Goal: Task Accomplishment & Management: Manage account settings

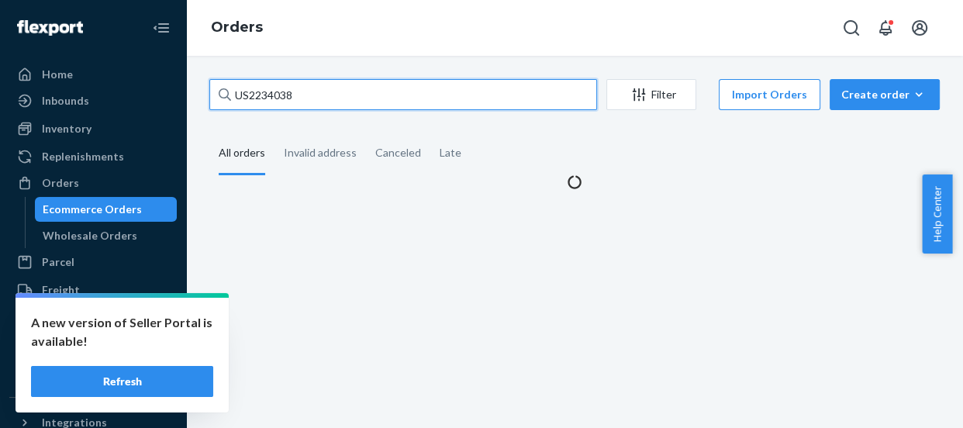
click at [309, 96] on input "US2234038" at bounding box center [403, 94] width 388 height 31
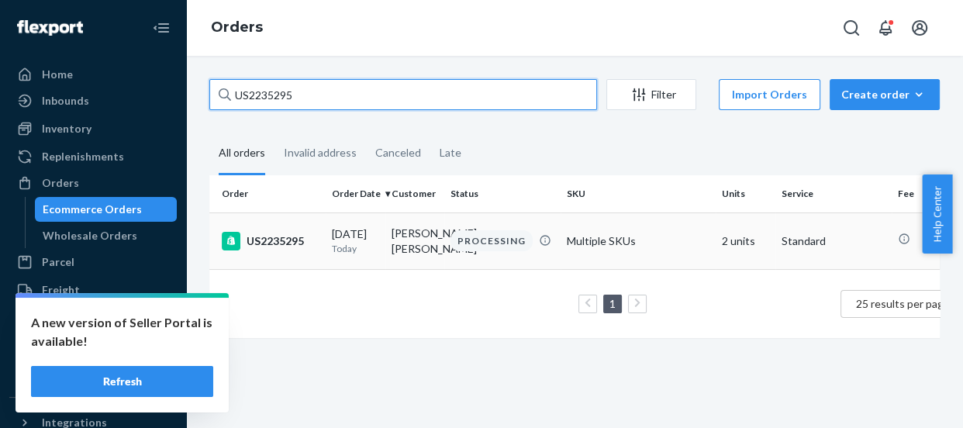
type input "US2235295"
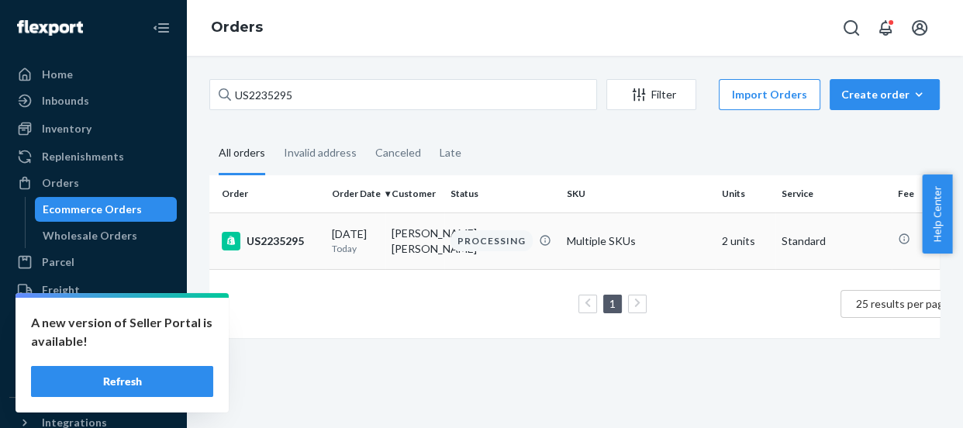
click at [260, 242] on div "US2235295" at bounding box center [271, 241] width 98 height 19
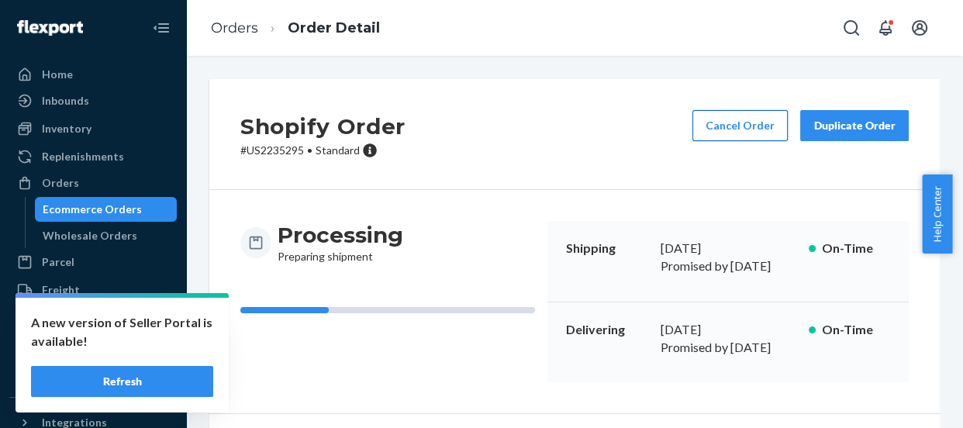
click at [739, 124] on button "Cancel Order" at bounding box center [739, 125] width 95 height 31
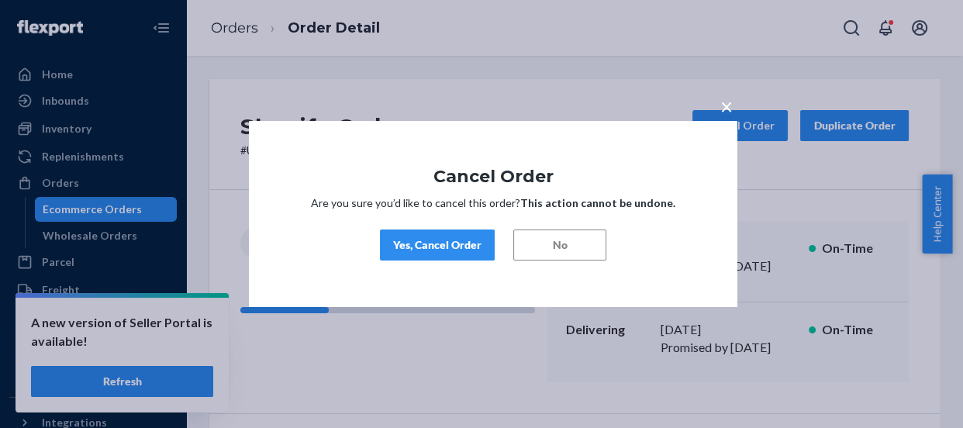
click at [424, 247] on div "Yes, Cancel Order" at bounding box center [437, 245] width 88 height 16
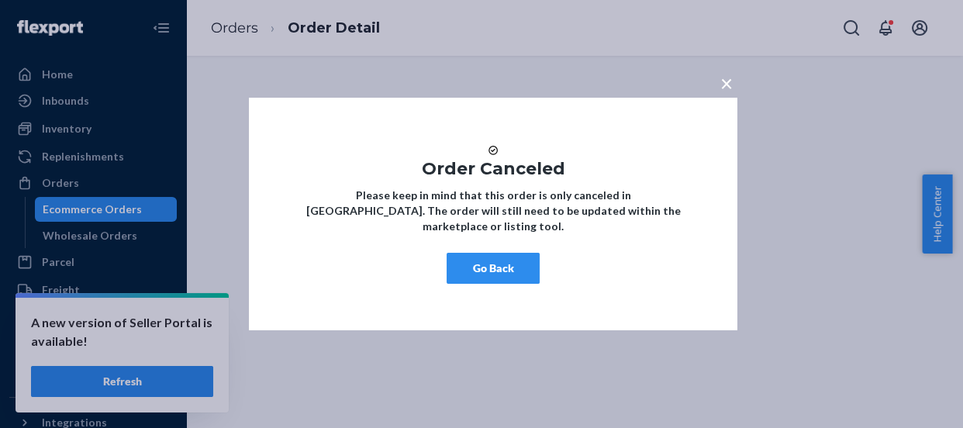
click at [501, 284] on button "Go Back" at bounding box center [493, 268] width 93 height 31
